Goal: Use online tool/utility: Use online tool/utility

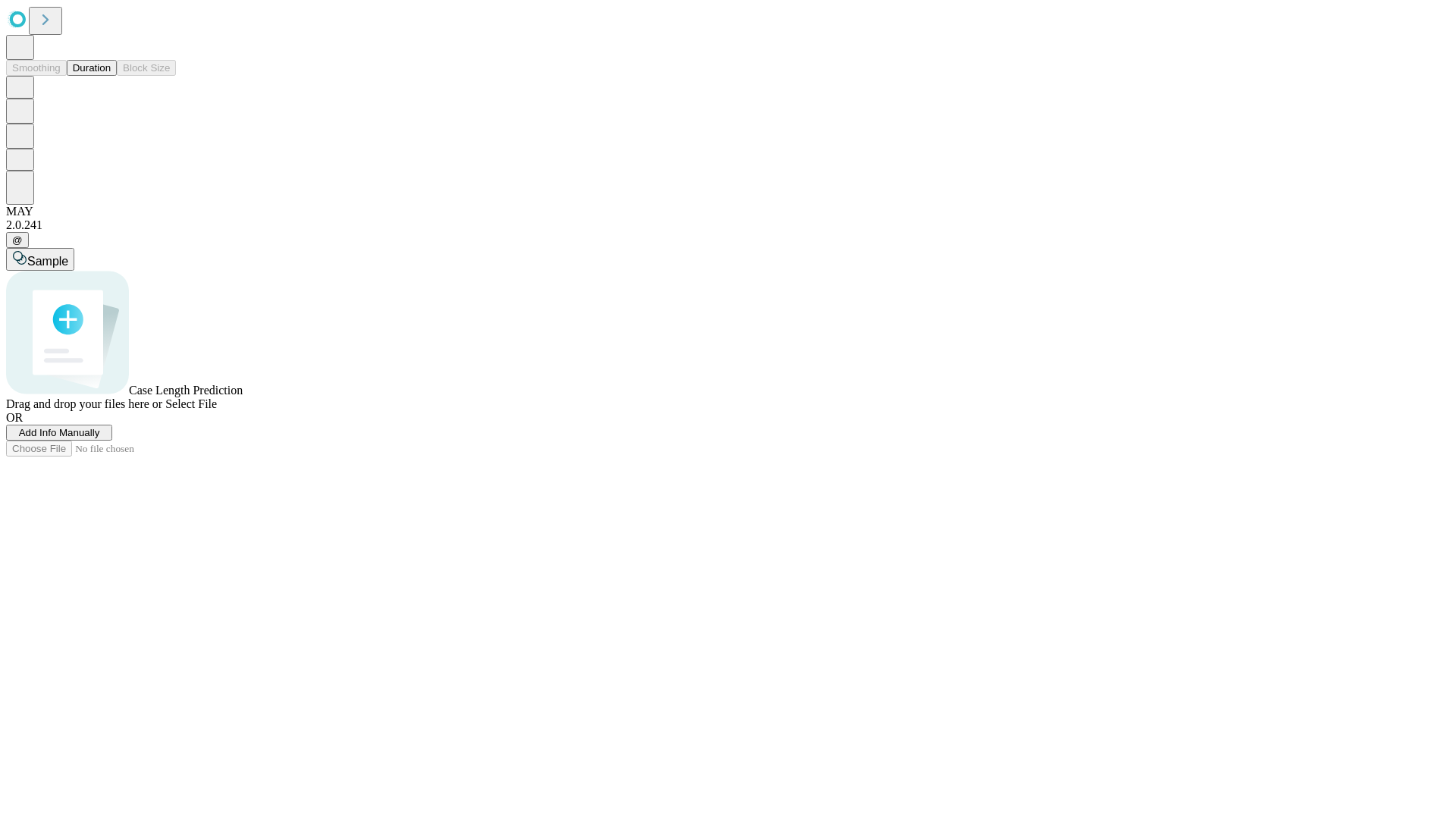
click at [111, 76] on button "Duration" at bounding box center [92, 67] width 50 height 16
click at [217, 410] on span "Select File" at bounding box center [191, 404] width 52 height 13
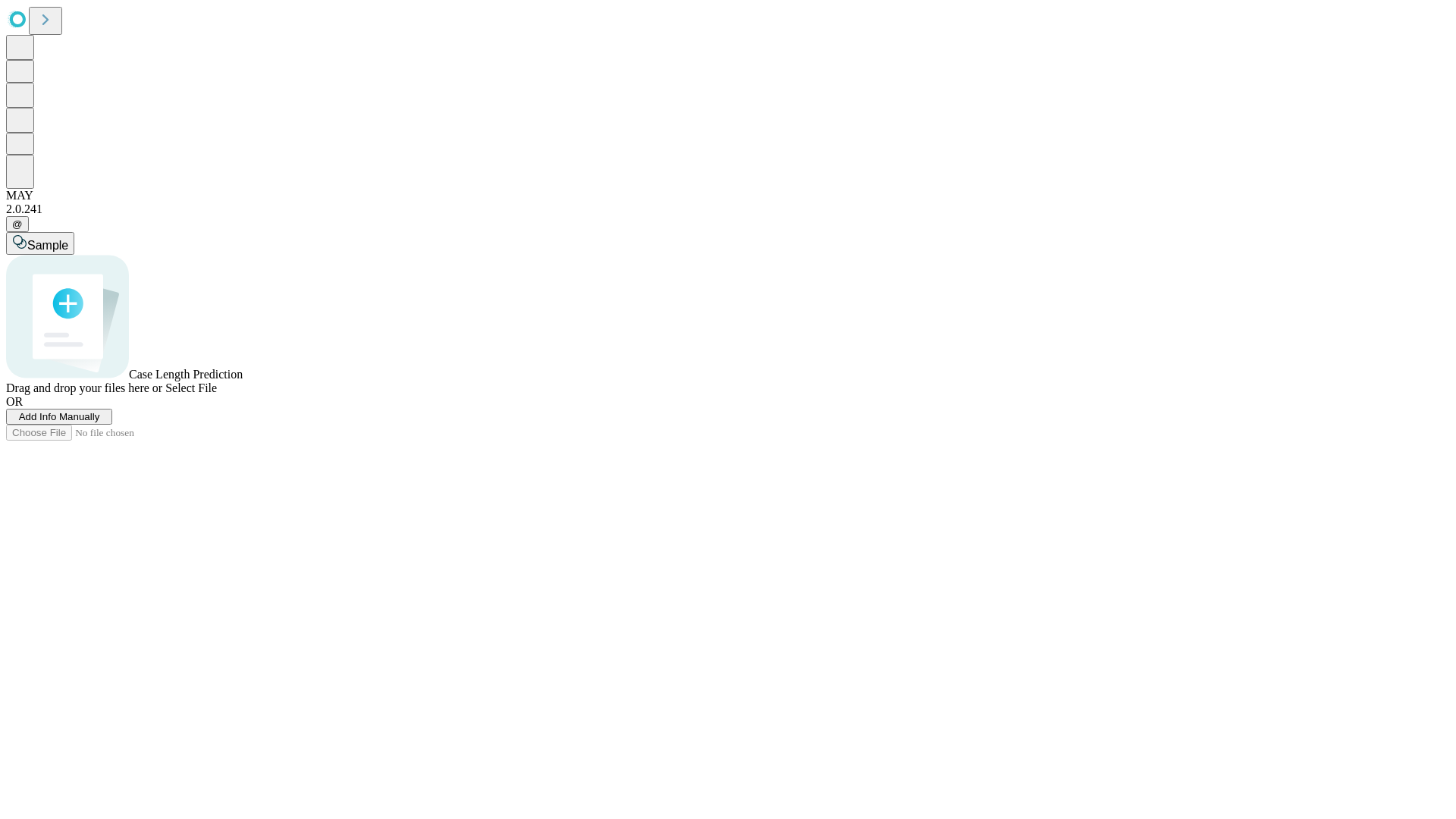
click at [217, 395] on span "Select File" at bounding box center [191, 388] width 52 height 13
